Goal: Check status: Check status

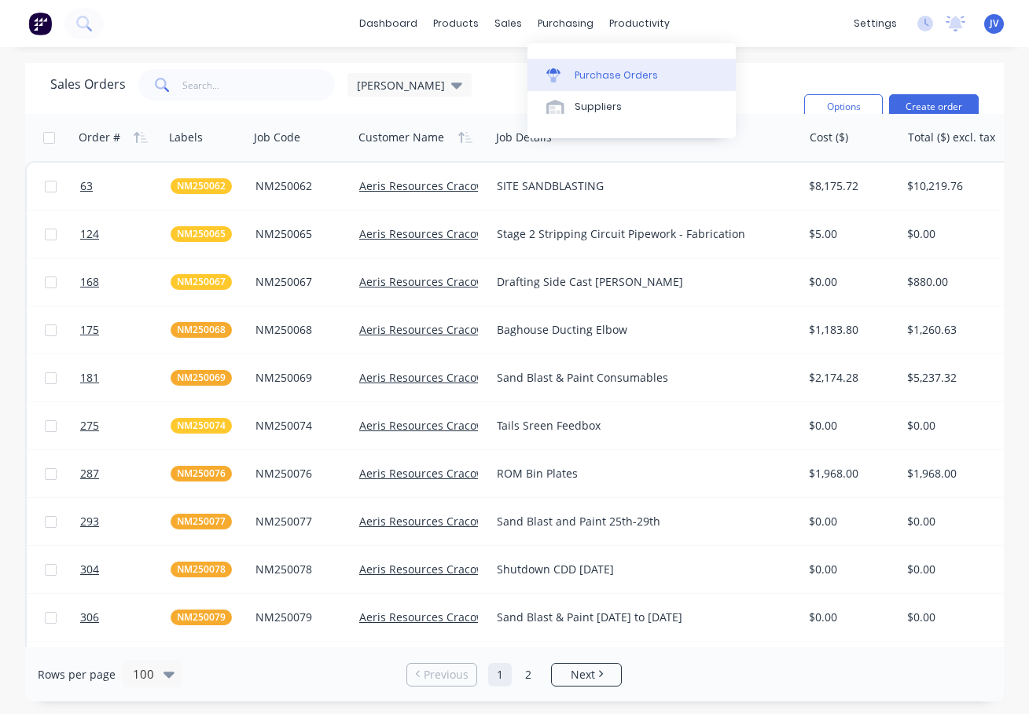
click at [600, 75] on div "Purchase Orders" at bounding box center [616, 75] width 83 height 14
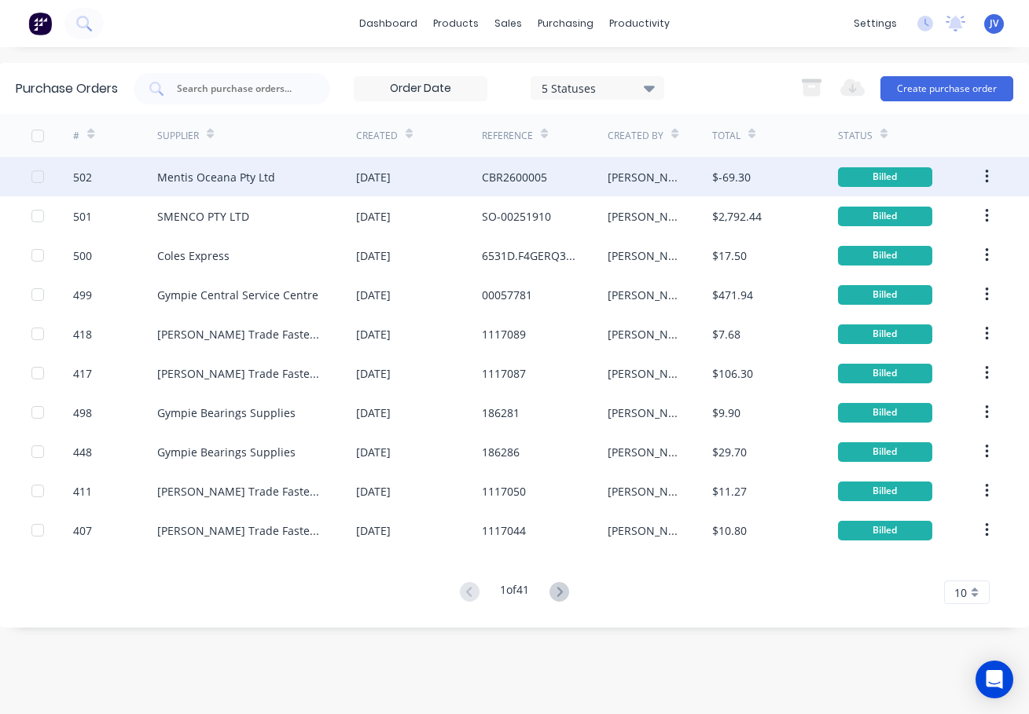
click at [86, 177] on div "502" at bounding box center [82, 177] width 19 height 17
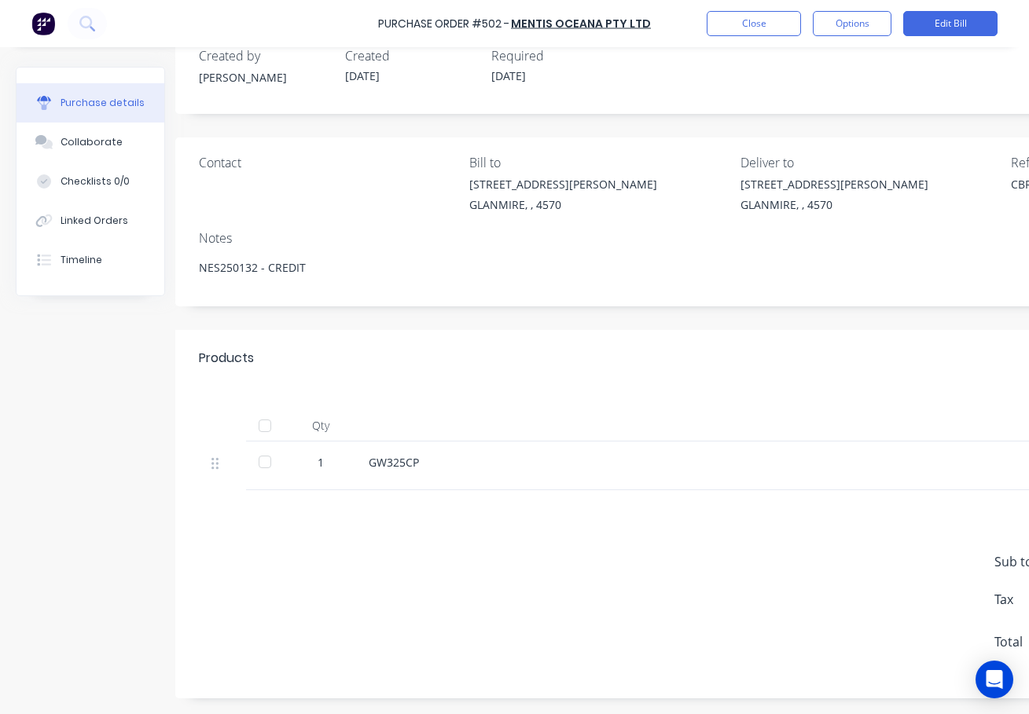
scroll to position [48, 12]
click at [765, 21] on button "Close" at bounding box center [754, 23] width 94 height 25
